Goal: Task Accomplishment & Management: Manage account settings

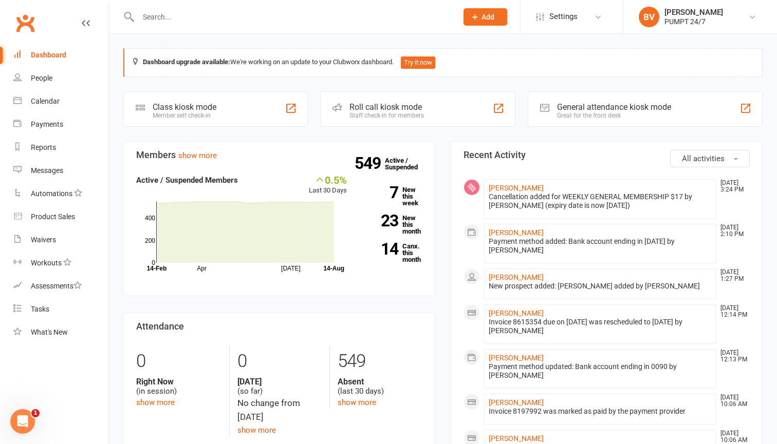
click at [295, 20] on input "text" at bounding box center [292, 17] width 315 height 14
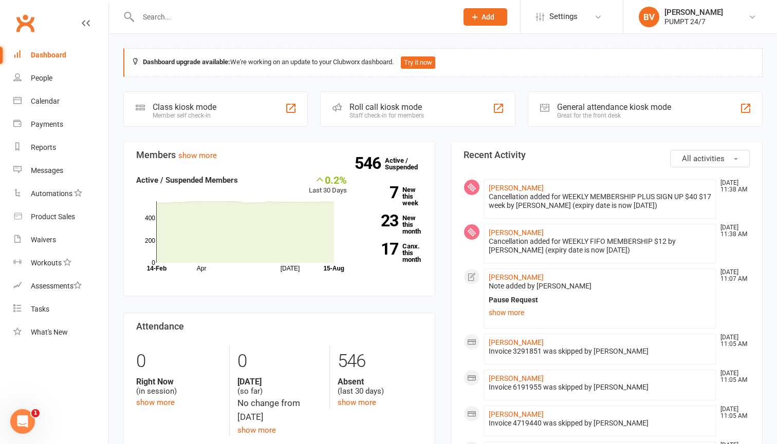
click at [194, 18] on input "text" at bounding box center [292, 17] width 315 height 14
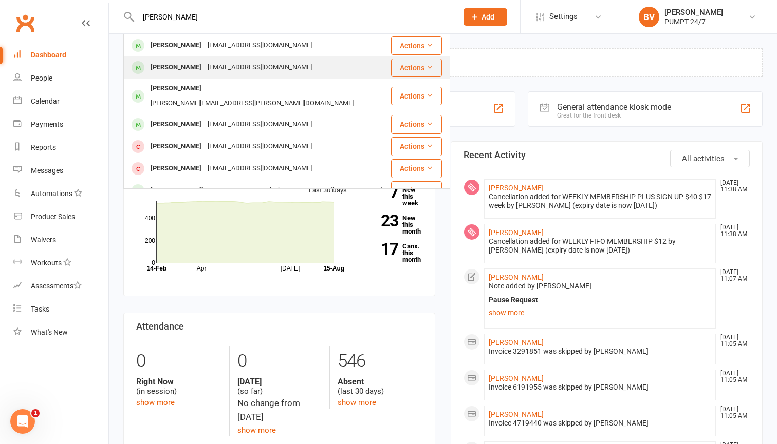
type input "[PERSON_NAME]"
click at [193, 69] on div "Emma Palmer" at bounding box center [175, 67] width 57 height 15
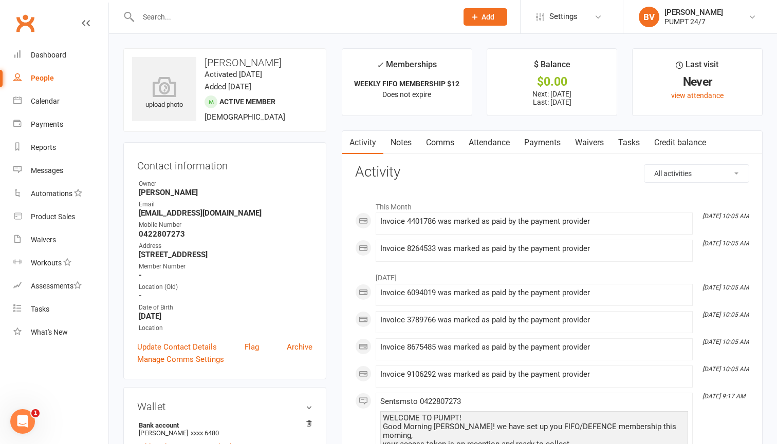
click at [546, 148] on link "Payments" at bounding box center [542, 143] width 51 height 24
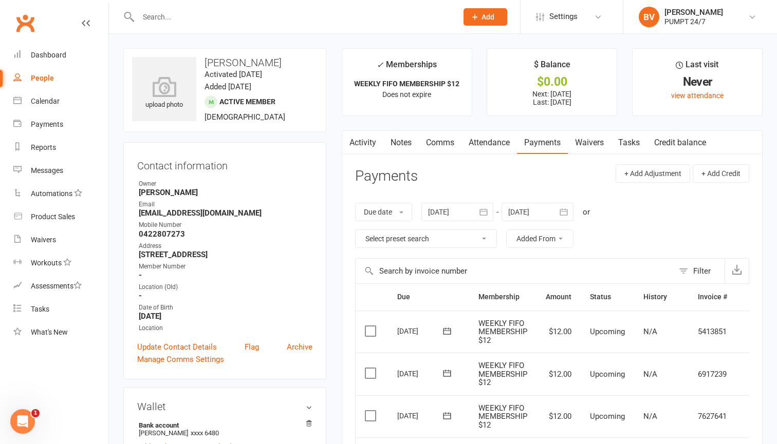
click at [567, 209] on icon "button" at bounding box center [564, 212] width 8 height 7
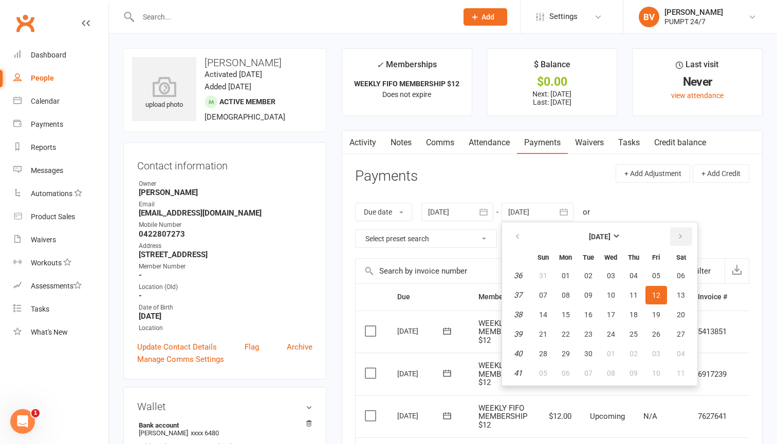
click at [682, 239] on icon "button" at bounding box center [680, 237] width 7 height 8
click at [653, 291] on span "12" at bounding box center [656, 295] width 8 height 8
type input "12 Dec 2025"
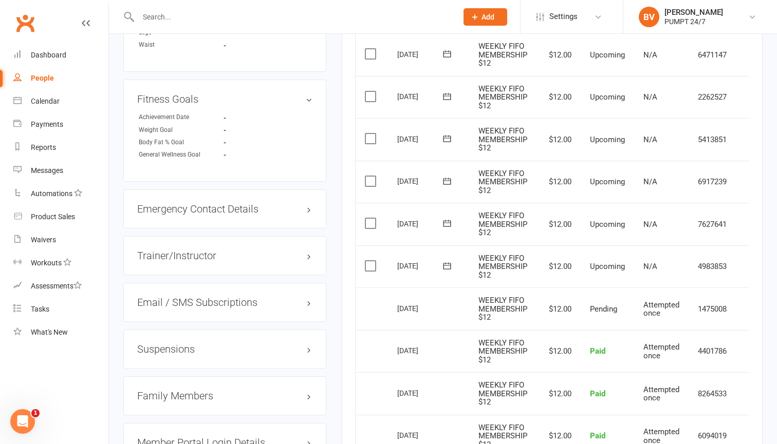
scroll to position [742, 0]
click at [374, 262] on label at bounding box center [372, 267] width 14 height 10
click at [371, 262] on input "checkbox" at bounding box center [368, 262] width 7 height 0
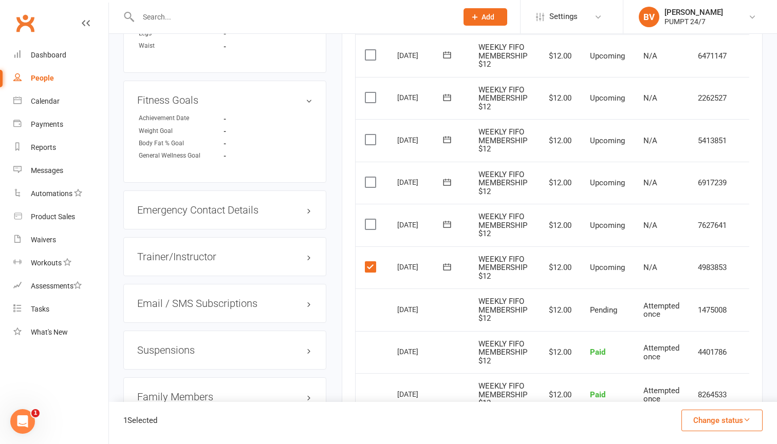
click at [369, 219] on label at bounding box center [372, 224] width 14 height 10
click at [369, 219] on input "checkbox" at bounding box center [368, 219] width 7 height 0
click at [373, 177] on label at bounding box center [372, 182] width 14 height 10
click at [371, 177] on input "checkbox" at bounding box center [368, 177] width 7 height 0
click at [370, 135] on label at bounding box center [372, 140] width 14 height 10
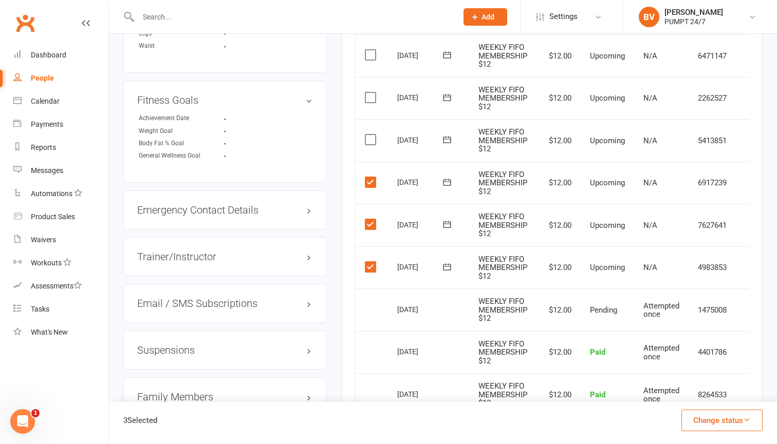
click at [370, 135] on input "checkbox" at bounding box center [368, 135] width 7 height 0
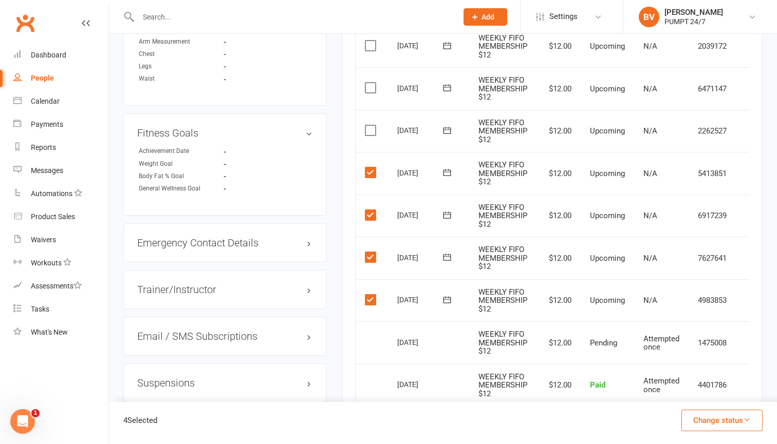
scroll to position [698, 0]
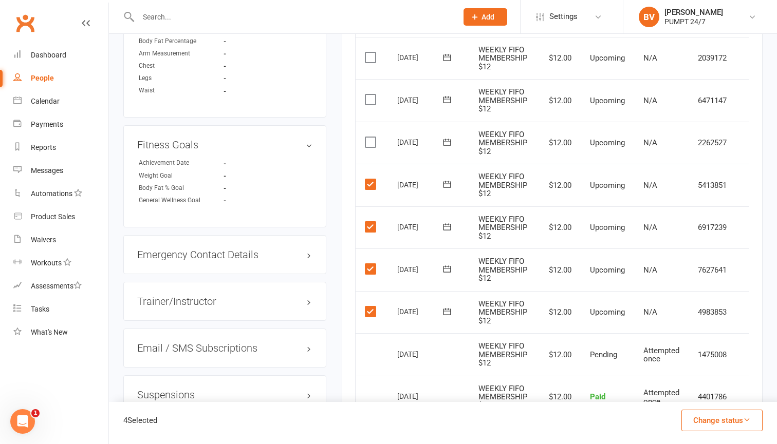
click at [370, 137] on label at bounding box center [372, 142] width 14 height 10
click at [370, 137] on input "checkbox" at bounding box center [368, 137] width 7 height 0
click at [370, 95] on label at bounding box center [372, 100] width 14 height 10
click at [370, 95] on input "checkbox" at bounding box center [368, 95] width 7 height 0
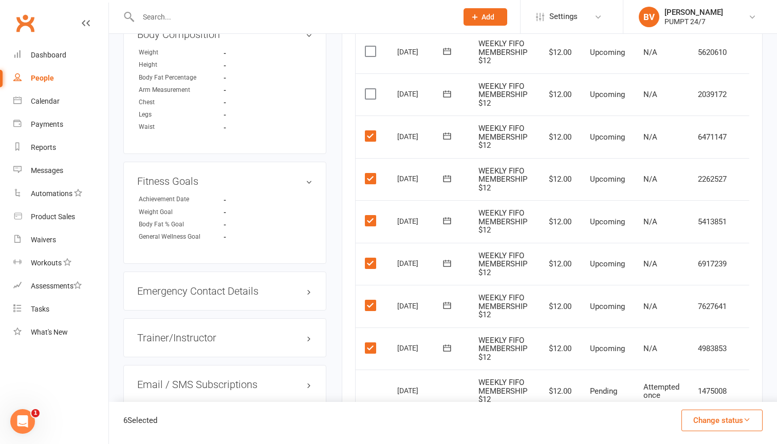
scroll to position [629, 0]
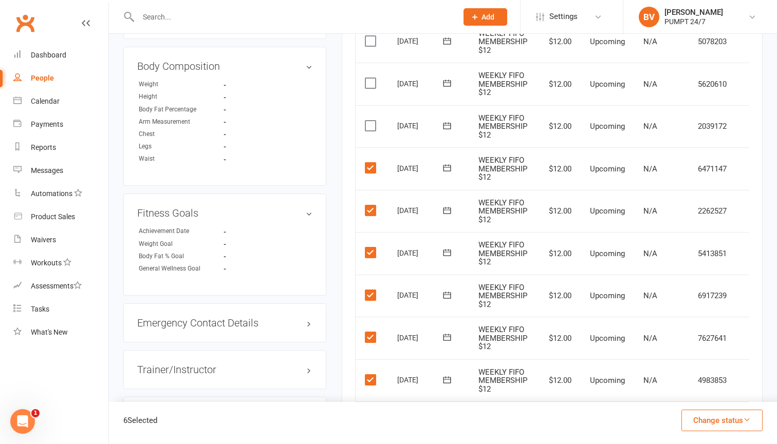
click at [370, 121] on label at bounding box center [372, 126] width 14 height 10
click at [370, 121] on input "checkbox" at bounding box center [368, 121] width 7 height 0
click at [370, 78] on label at bounding box center [372, 83] width 14 height 10
click at [370, 78] on input "checkbox" at bounding box center [368, 78] width 7 height 0
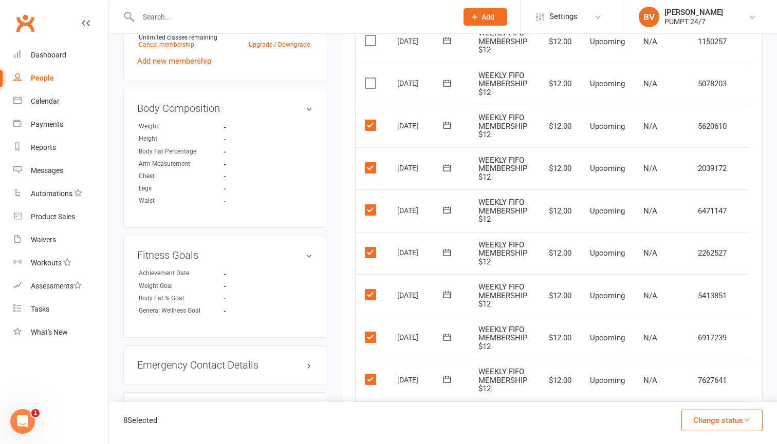
scroll to position [571, 0]
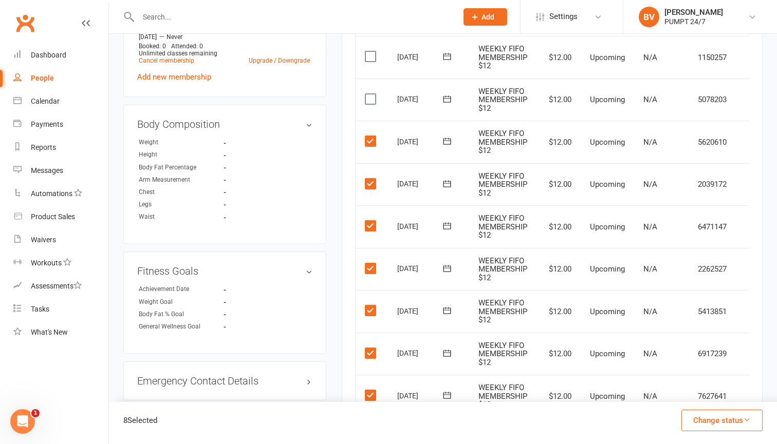
click at [370, 94] on label at bounding box center [372, 99] width 14 height 10
click at [370, 94] on input "checkbox" at bounding box center [368, 94] width 7 height 0
click at [372, 51] on label at bounding box center [372, 56] width 14 height 10
click at [371, 51] on input "checkbox" at bounding box center [368, 51] width 7 height 0
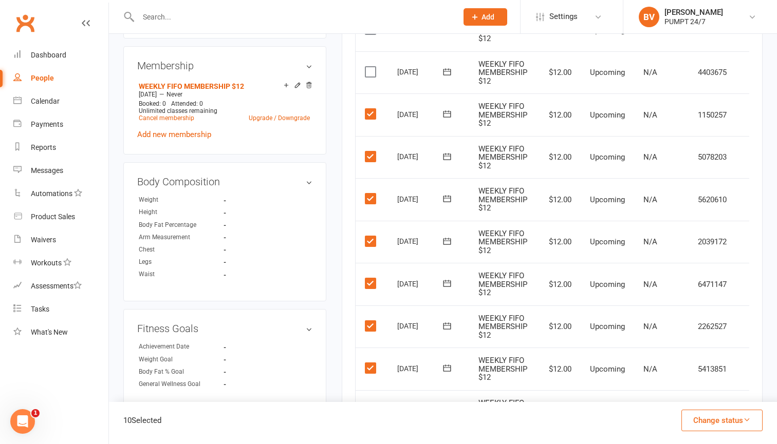
scroll to position [484, 0]
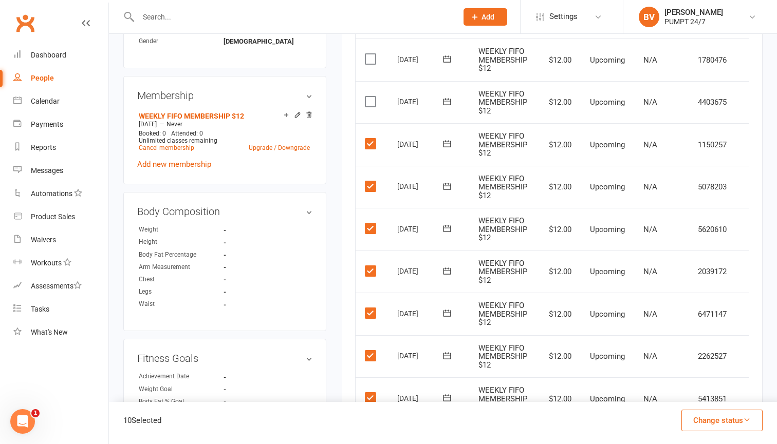
click at [372, 97] on label at bounding box center [372, 102] width 14 height 10
click at [371, 97] on input "checkbox" at bounding box center [368, 97] width 7 height 0
click at [372, 54] on label at bounding box center [372, 59] width 14 height 10
click at [371, 54] on input "checkbox" at bounding box center [368, 54] width 7 height 0
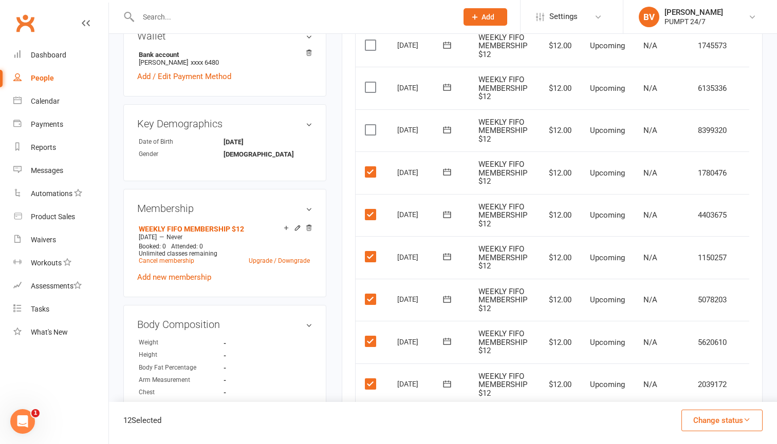
scroll to position [363, 0]
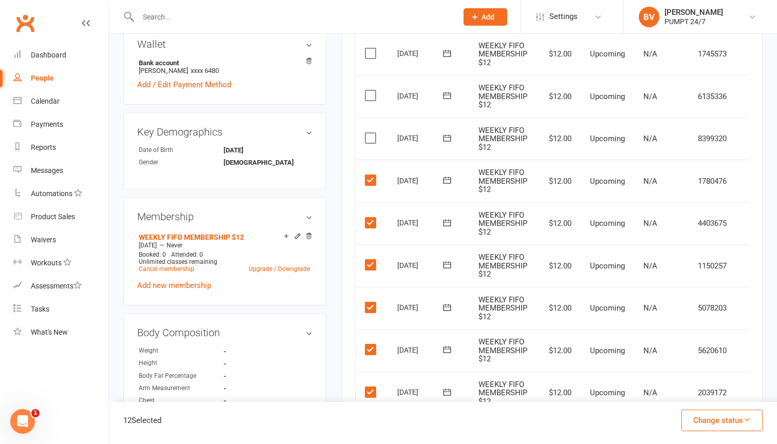
click at [373, 133] on label at bounding box center [372, 138] width 14 height 10
click at [371, 133] on input "checkbox" at bounding box center [368, 133] width 7 height 0
click at [368, 90] on label at bounding box center [372, 95] width 14 height 10
click at [368, 90] on input "checkbox" at bounding box center [368, 90] width 7 height 0
click at [369, 51] on label at bounding box center [372, 53] width 14 height 10
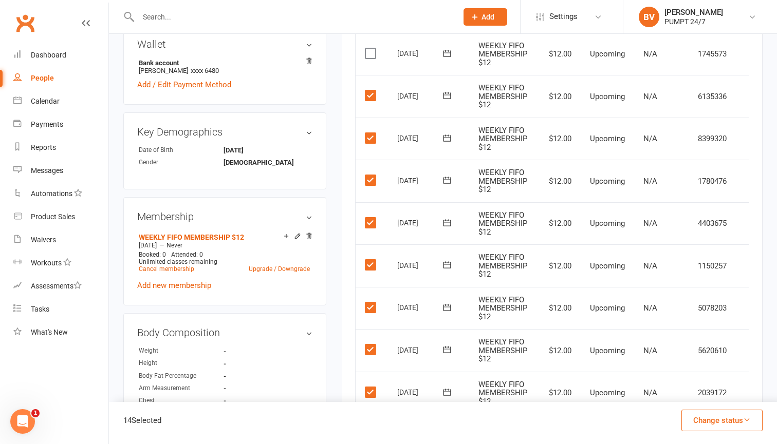
click at [369, 48] on input "checkbox" at bounding box center [368, 48] width 7 height 0
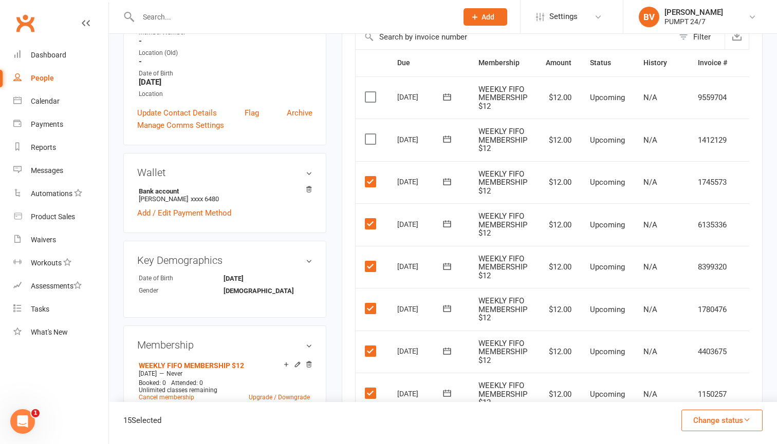
scroll to position [232, 0]
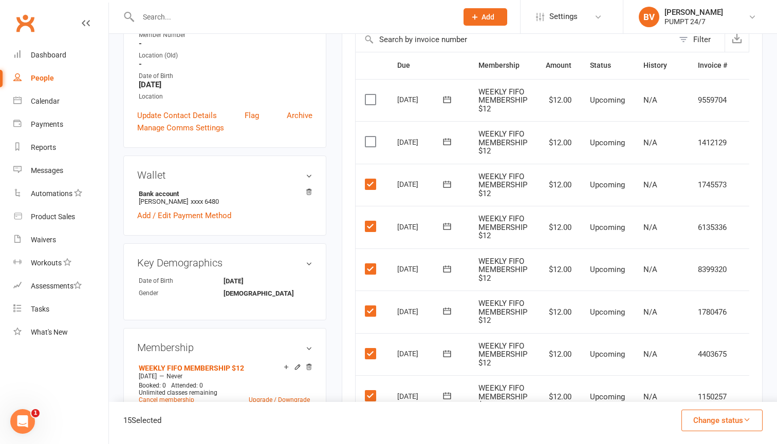
click at [369, 137] on label at bounding box center [372, 142] width 14 height 10
click at [369, 137] on input "checkbox" at bounding box center [368, 137] width 7 height 0
click at [701, 421] on button "Change status" at bounding box center [721, 421] width 81 height 22
click at [689, 385] on link "Skipped" at bounding box center [711, 393] width 102 height 21
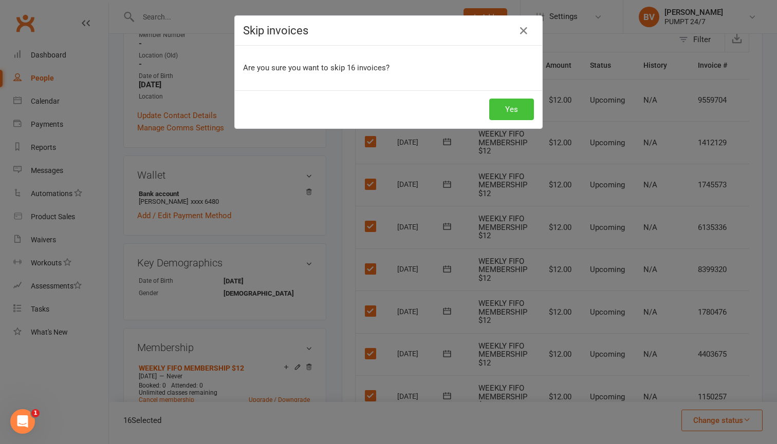
click at [512, 117] on button "Yes" at bounding box center [511, 110] width 45 height 22
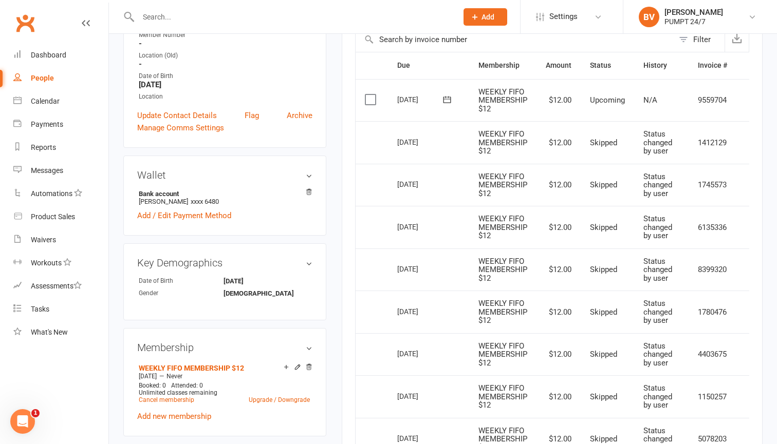
scroll to position [223, 0]
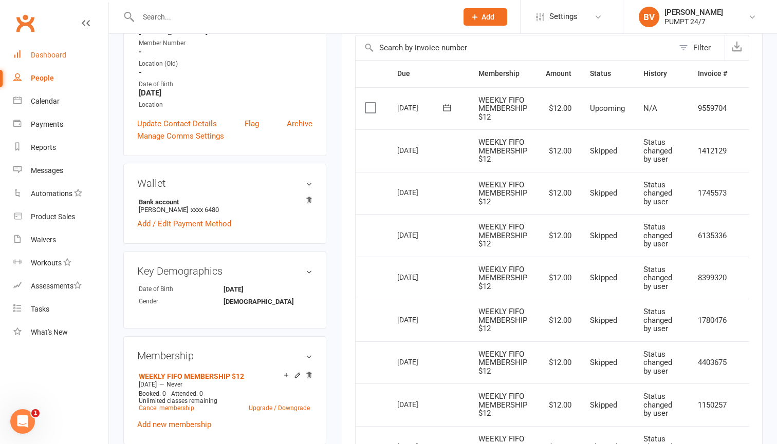
click at [46, 54] on div "Dashboard" at bounding box center [48, 55] width 35 height 8
